Goal: Task Accomplishment & Management: Use online tool/utility

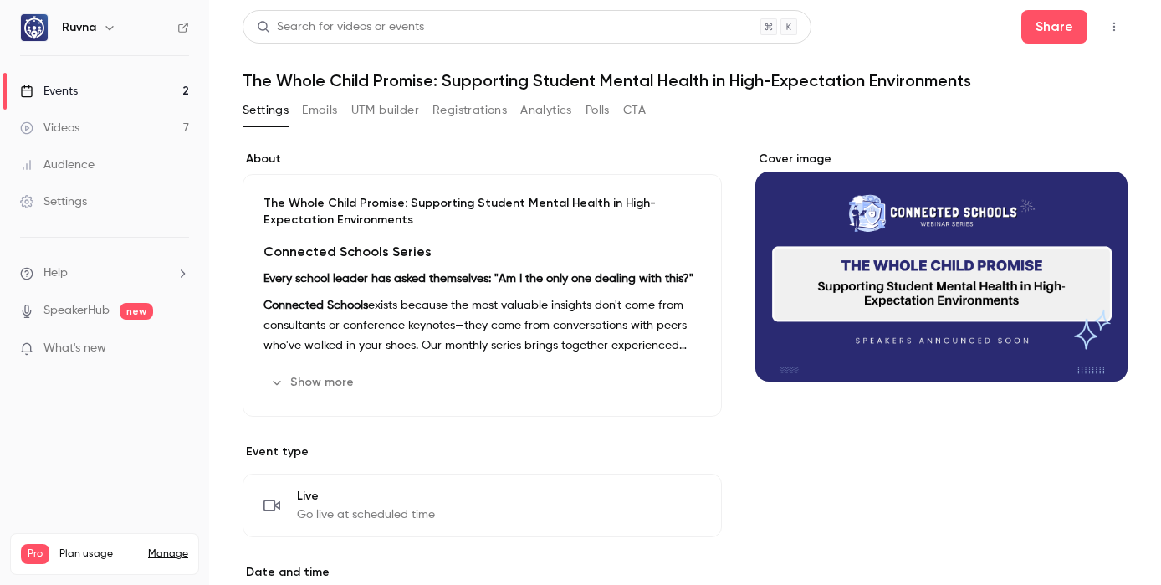
scroll to position [591, 0]
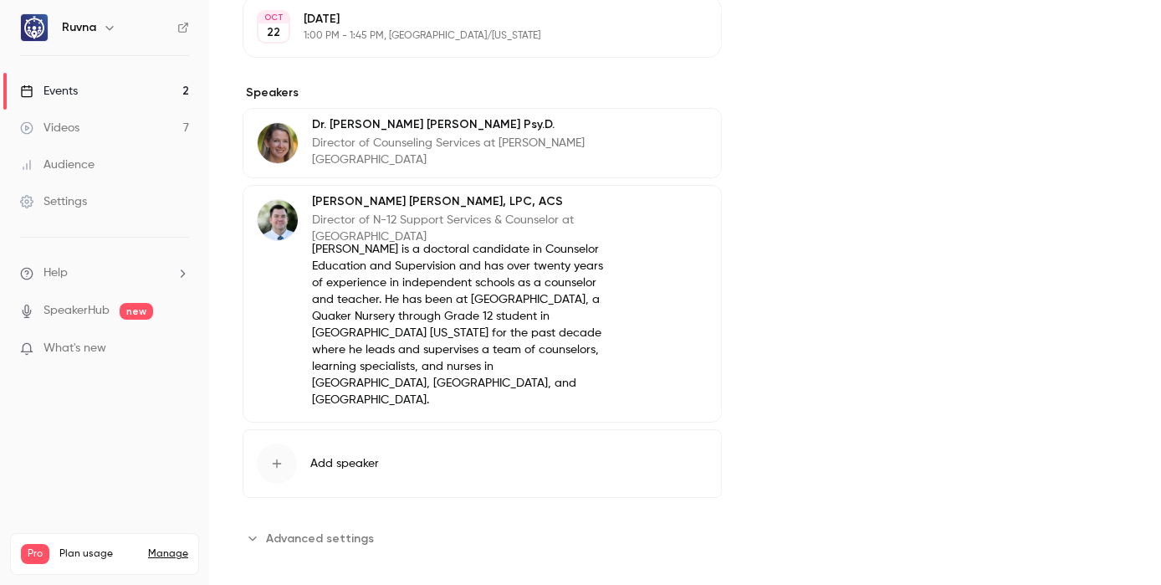
click at [383, 258] on p "[PERSON_NAME] is a doctoral candidate in Counselor Education and Supervision an…" at bounding box center [462, 324] width 301 height 167
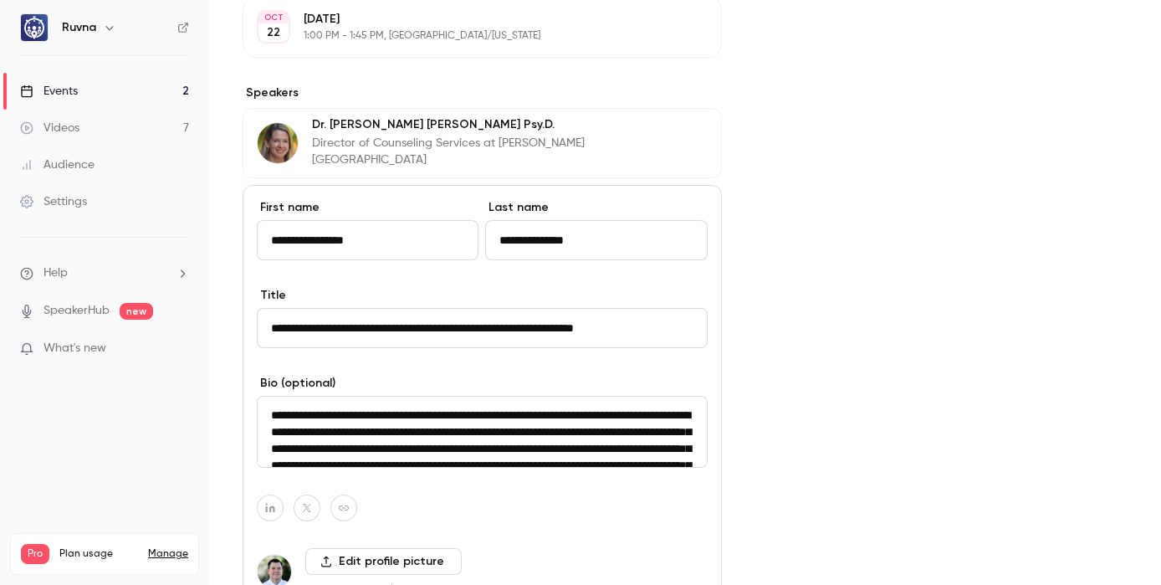
scroll to position [50, 0]
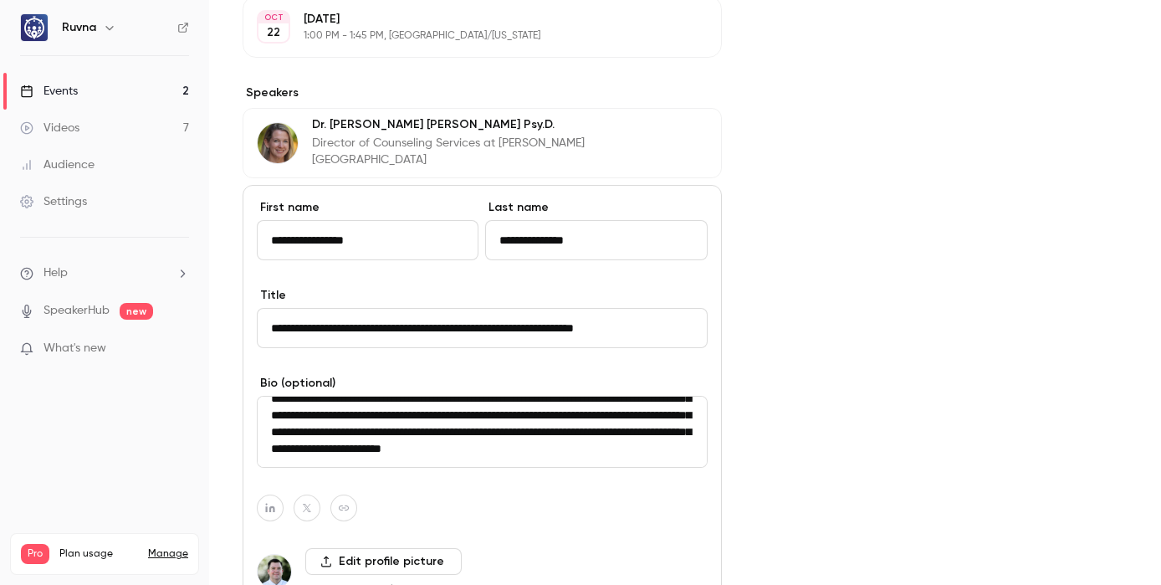
click at [372, 554] on label "Edit profile picture" at bounding box center [383, 561] width 156 height 27
click at [0, 0] on input "Edit profile picture" at bounding box center [0, 0] width 0 height 0
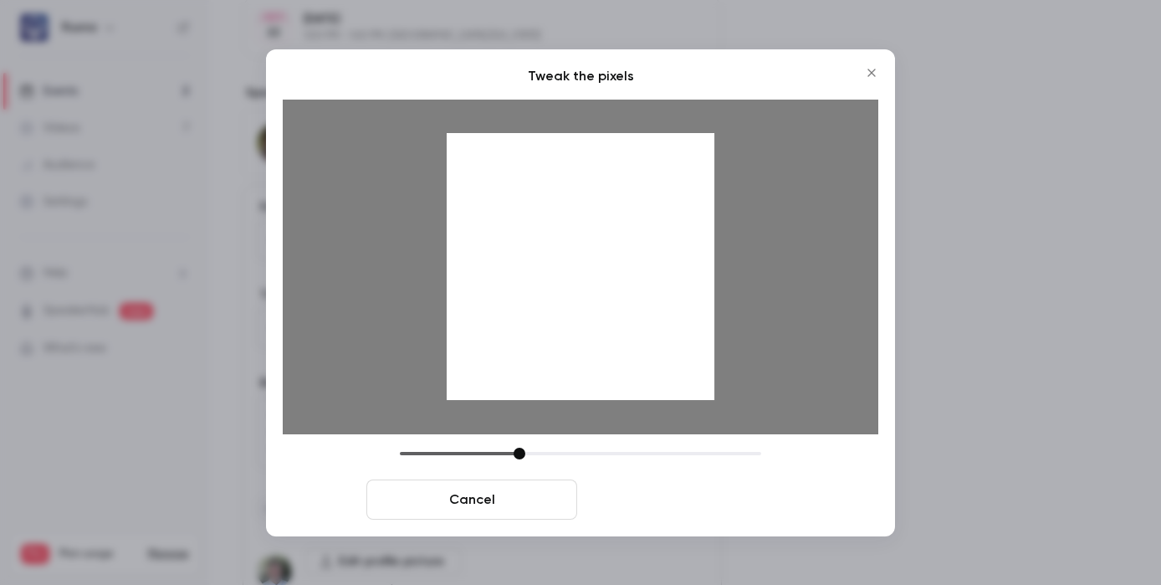
click at [681, 495] on button "Crop and save" at bounding box center [689, 499] width 211 height 40
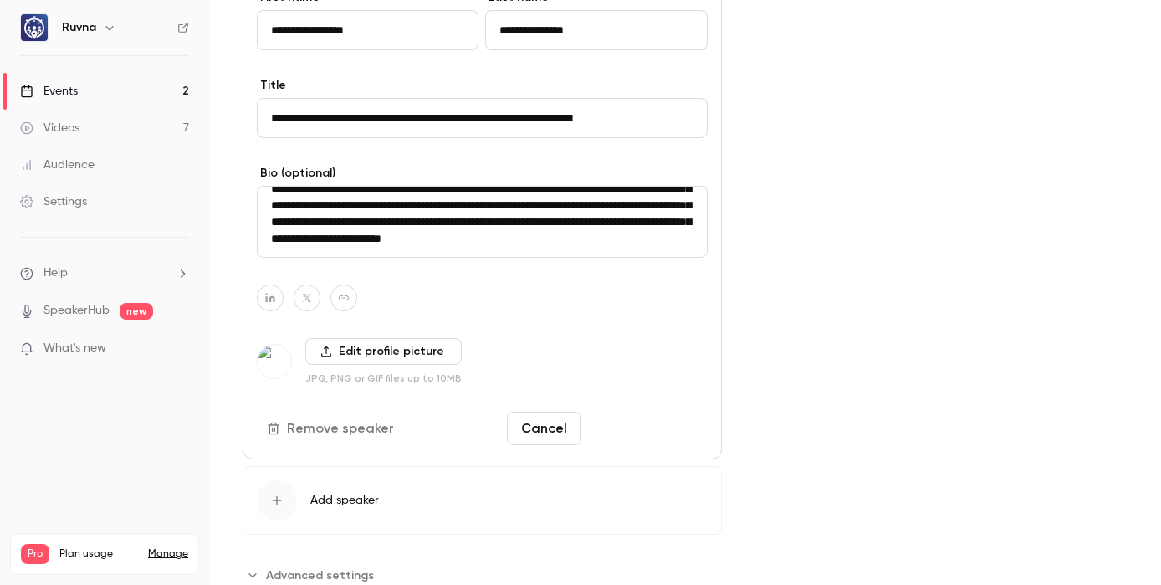
click at [663, 422] on button "Save changes" at bounding box center [648, 427] width 120 height 33
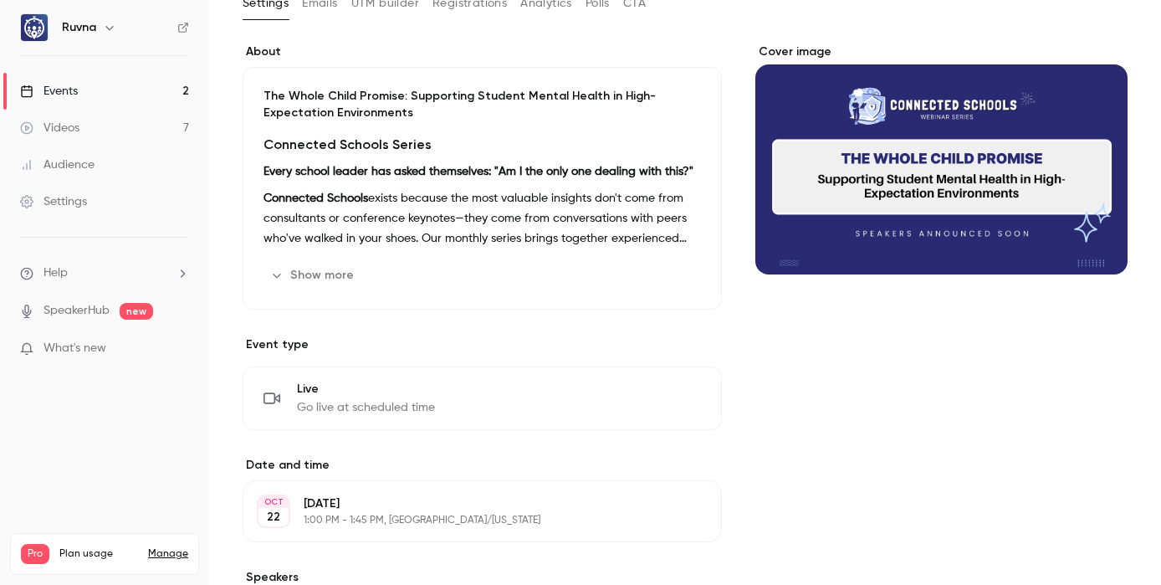
scroll to position [0, 0]
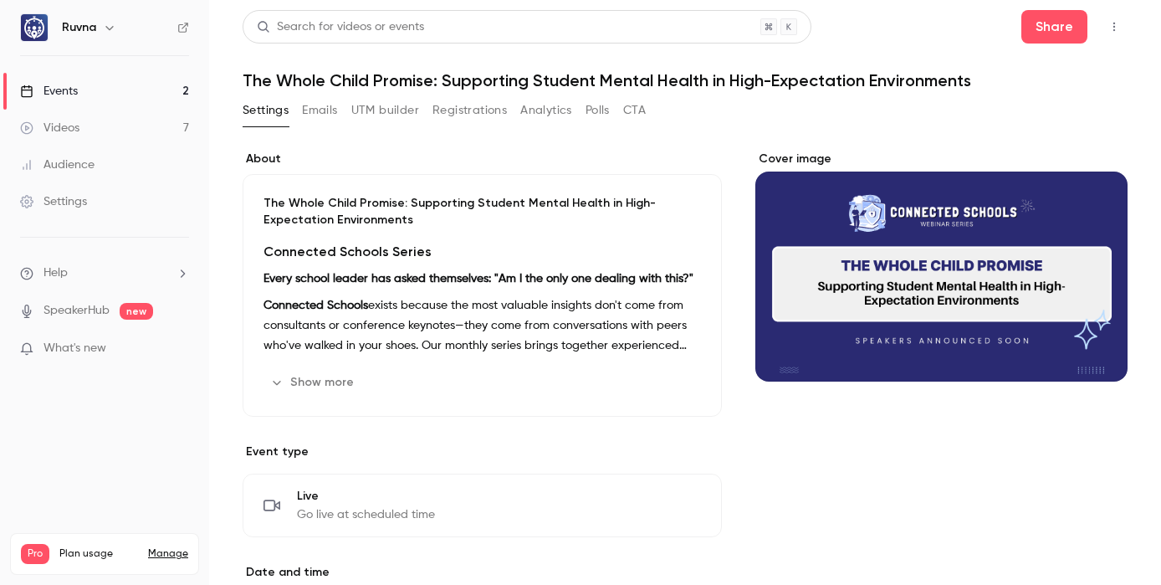
click at [141, 84] on link "Events 2" at bounding box center [104, 91] width 209 height 37
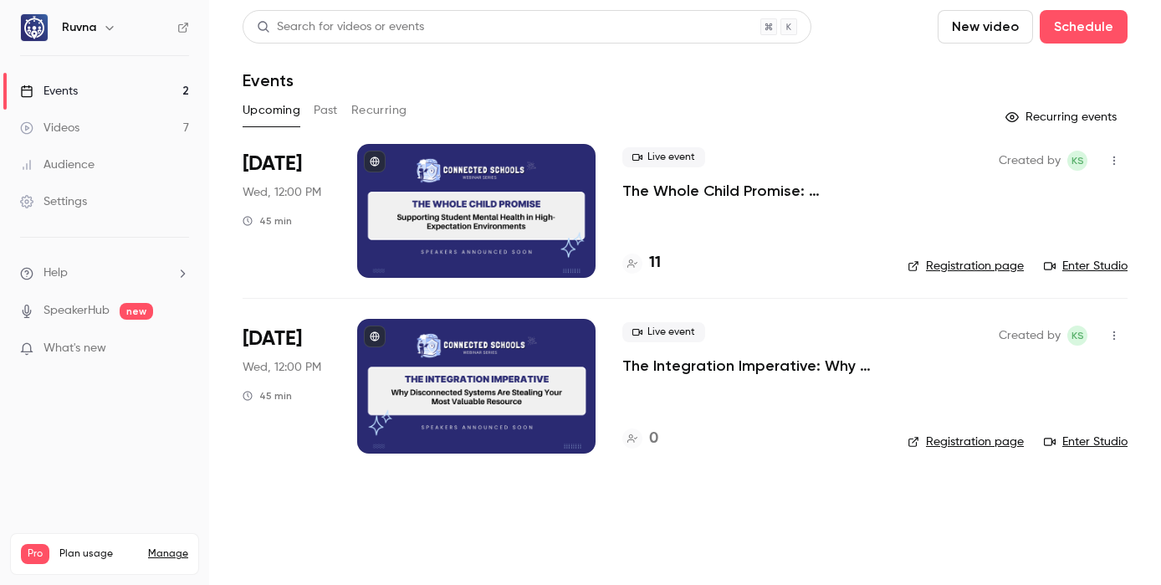
click at [707, 190] on p "The Whole Child Promise: Supporting Student Mental Health in High-Expectation E…" at bounding box center [751, 191] width 258 height 20
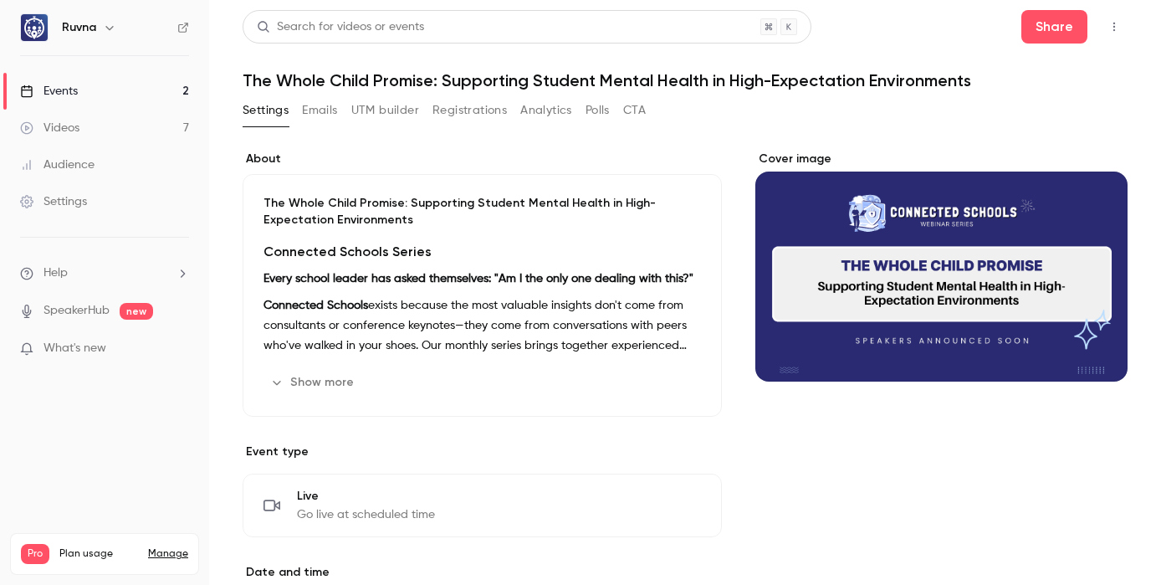
click at [391, 105] on button "UTM builder" at bounding box center [385, 110] width 68 height 27
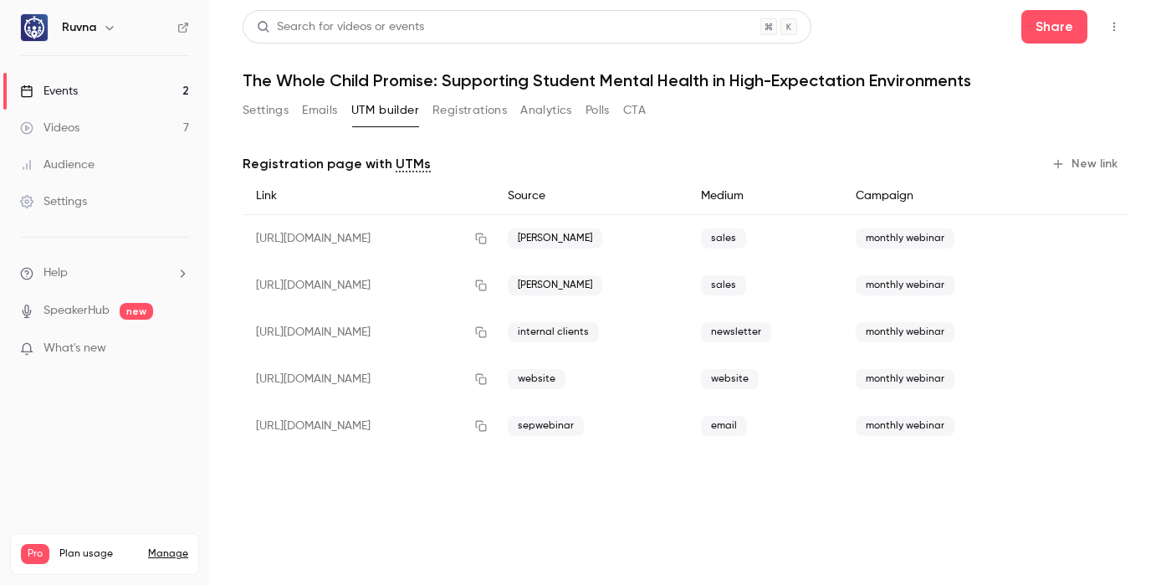
click at [181, 89] on link "Events 2" at bounding box center [104, 91] width 209 height 37
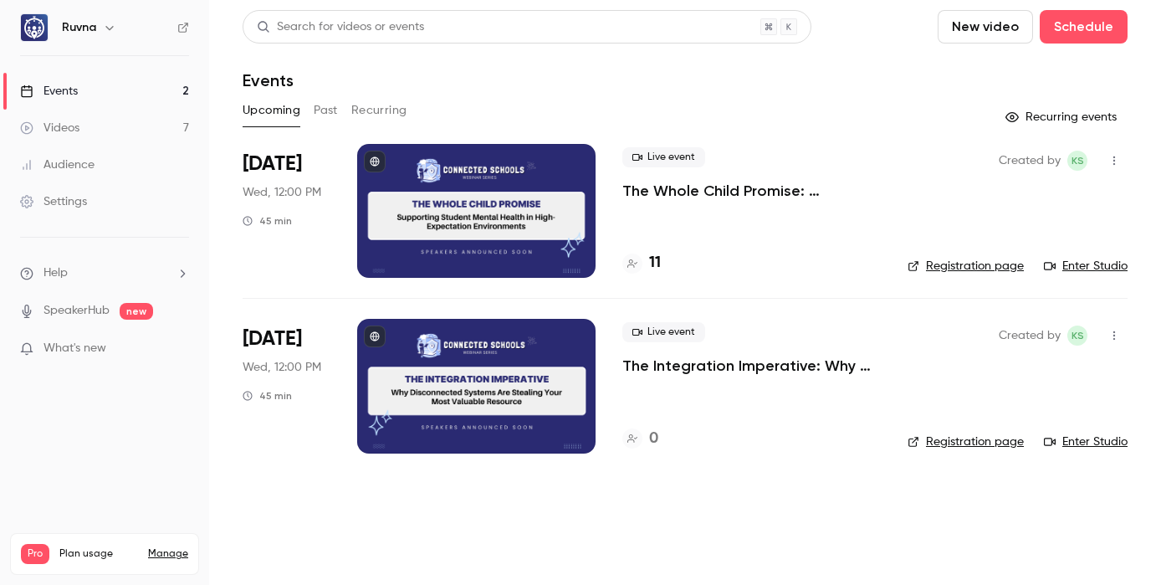
click at [172, 131] on link "Videos 7" at bounding box center [104, 128] width 209 height 37
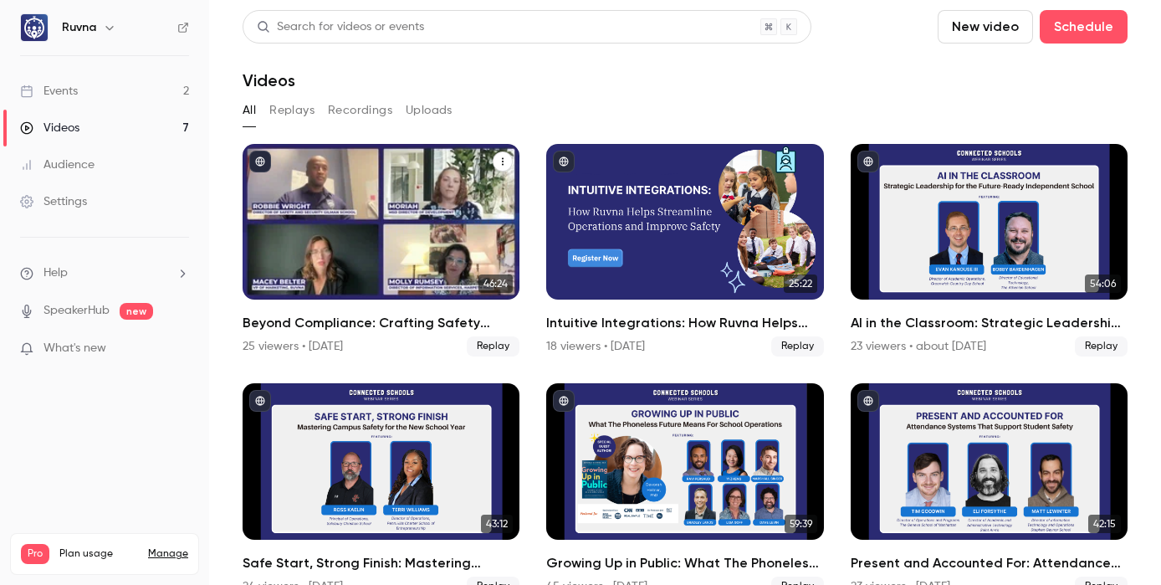
click at [376, 326] on h2 "Beyond Compliance: Crafting Safety Protocols That Preserve School Culture" at bounding box center [381, 323] width 277 height 20
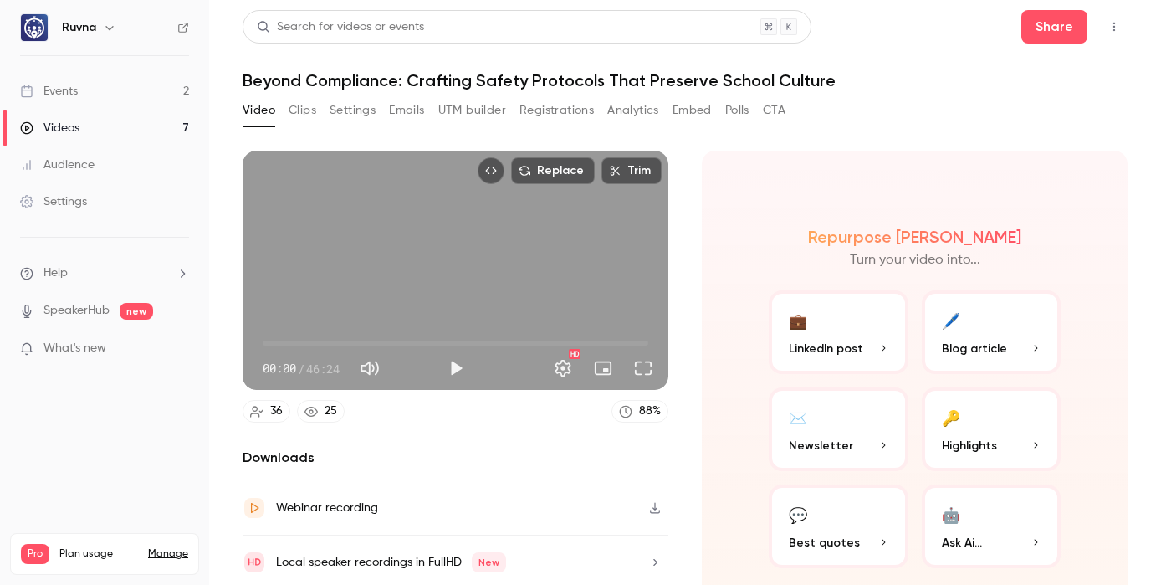
click at [488, 114] on button "UTM builder" at bounding box center [472, 110] width 68 height 27
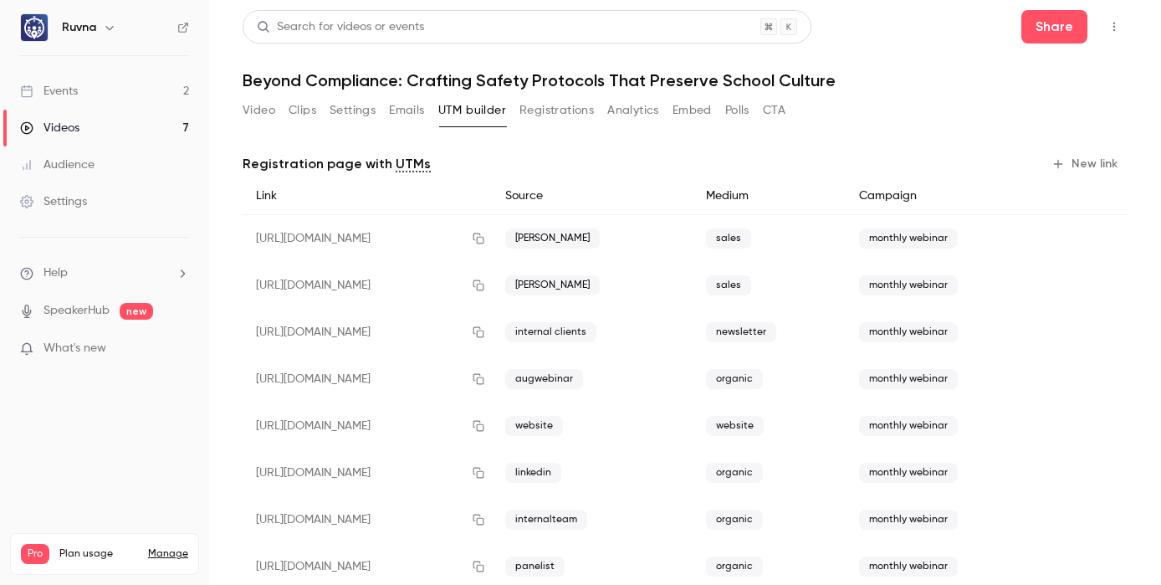
click at [155, 99] on link "Events 2" at bounding box center [104, 91] width 209 height 37
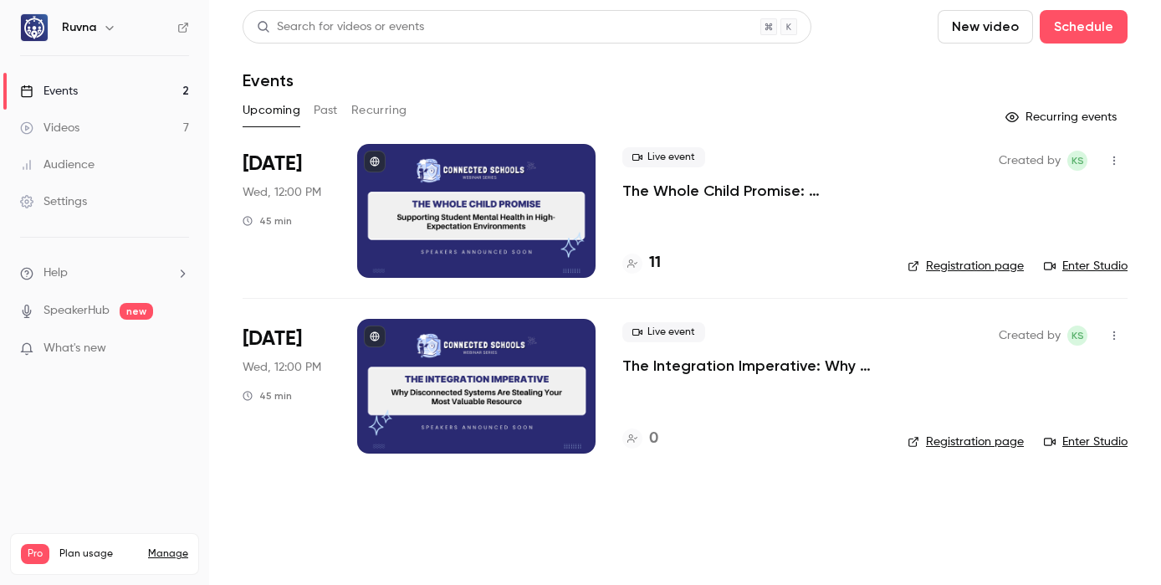
click at [812, 183] on p "The Whole Child Promise: Supporting Student Mental Health in High-Expectation E…" at bounding box center [751, 191] width 258 height 20
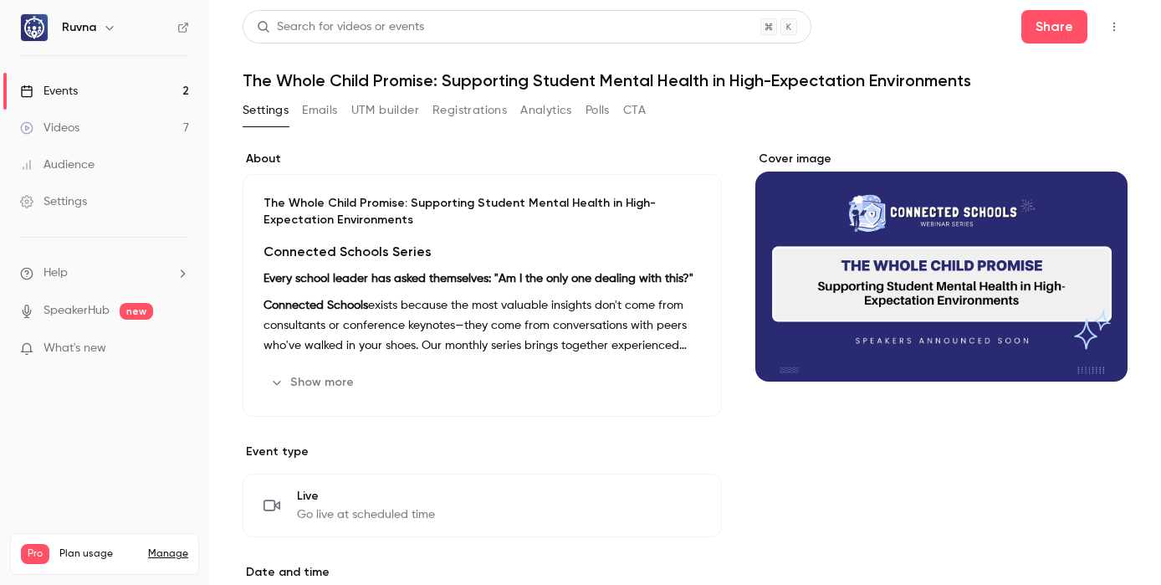
click at [396, 115] on button "UTM builder" at bounding box center [385, 110] width 68 height 27
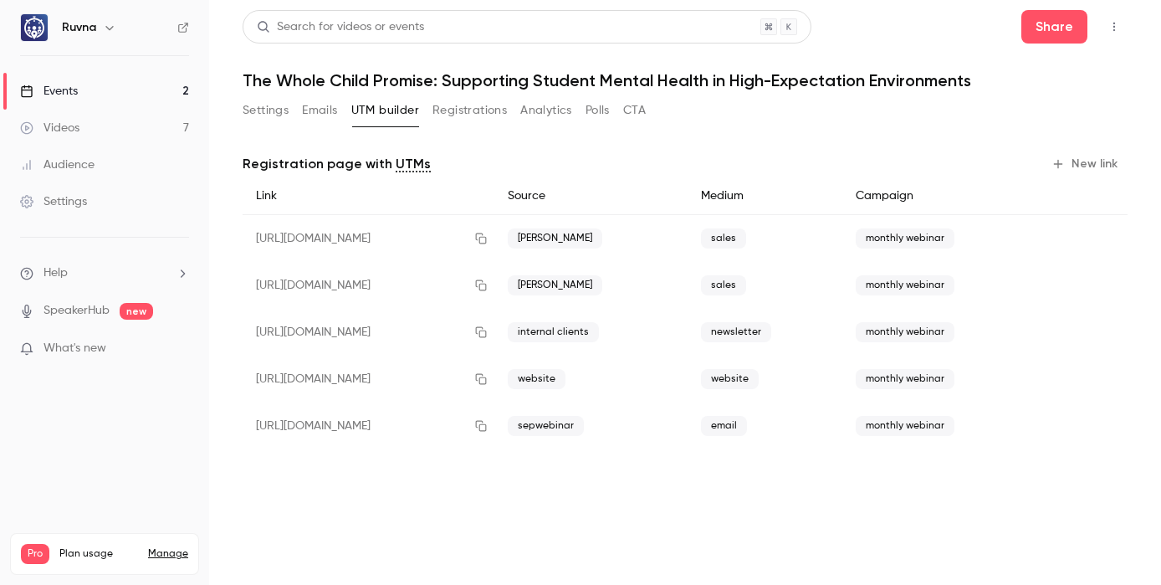
click at [1107, 167] on button "New link" at bounding box center [1086, 164] width 83 height 27
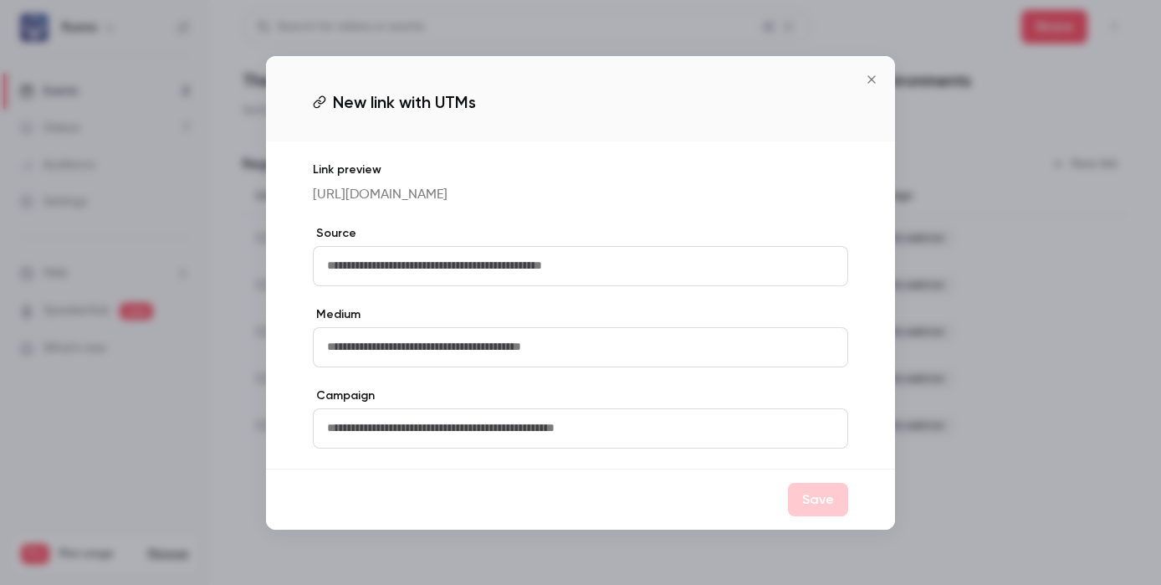
click at [736, 270] on input "text" at bounding box center [580, 266] width 535 height 40
type input "**********"
click at [678, 355] on input "text" at bounding box center [580, 347] width 535 height 40
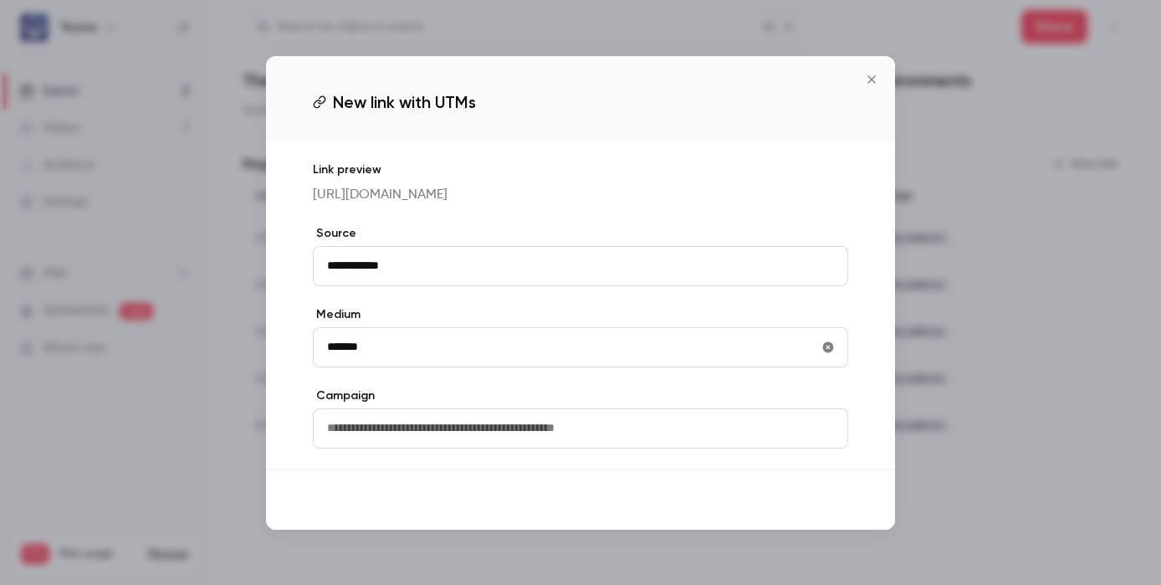
type input "*******"
click at [825, 516] on button "Save" at bounding box center [818, 499] width 60 height 33
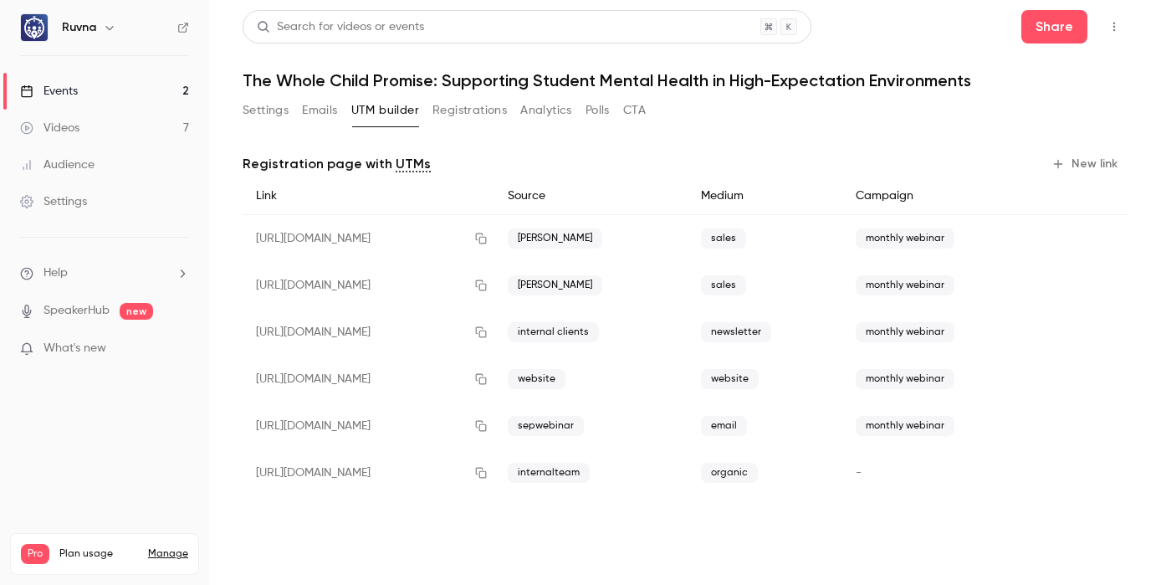
click at [488, 468] on icon "button" at bounding box center [480, 473] width 13 height 12
